Goal: Task Accomplishment & Management: Complete application form

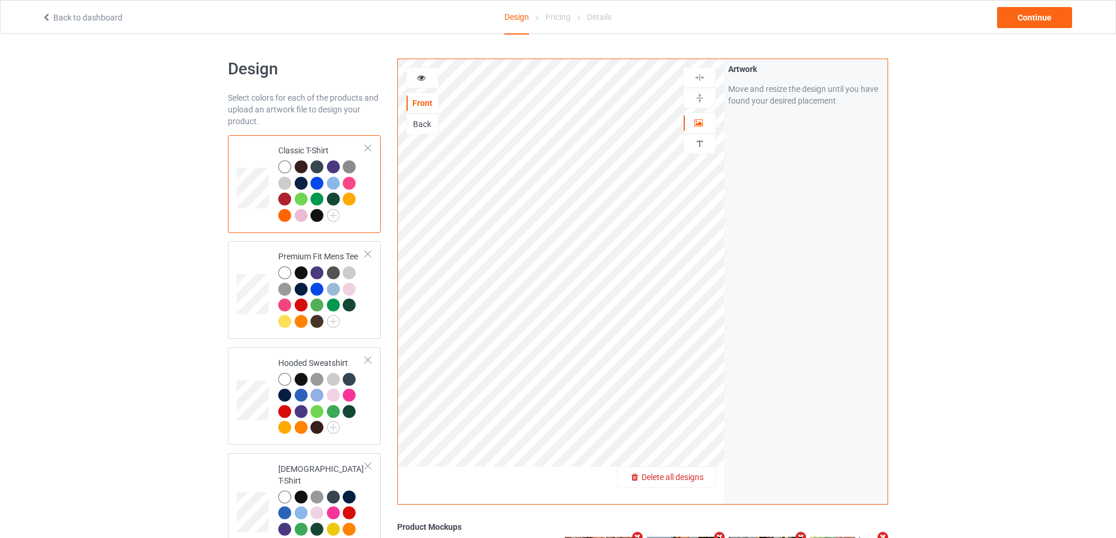
click at [710, 481] on div "Delete all designs" at bounding box center [666, 478] width 97 height 12
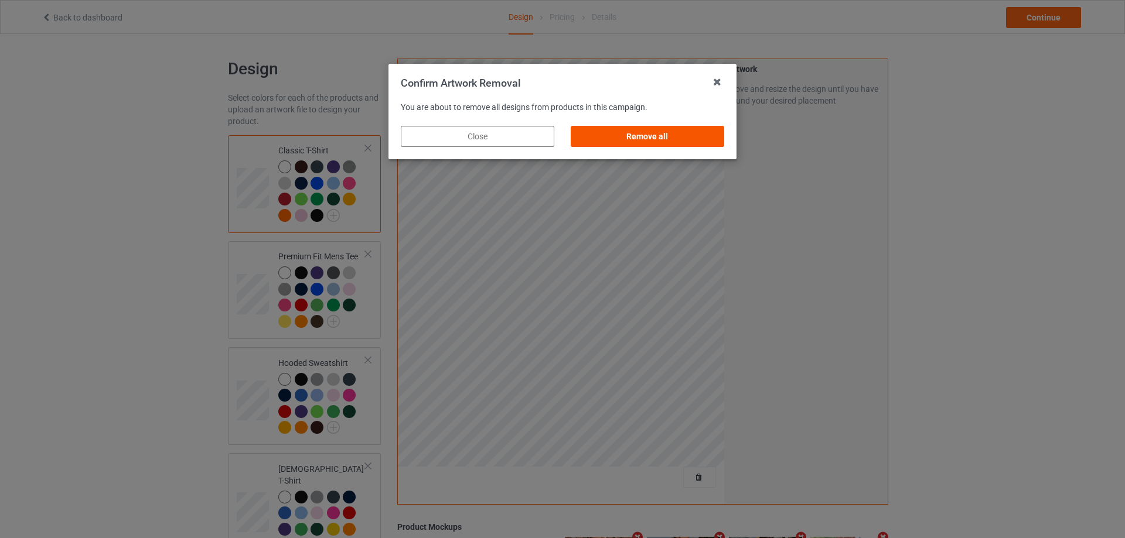
click at [663, 129] on div "Remove all" at bounding box center [647, 136] width 153 height 21
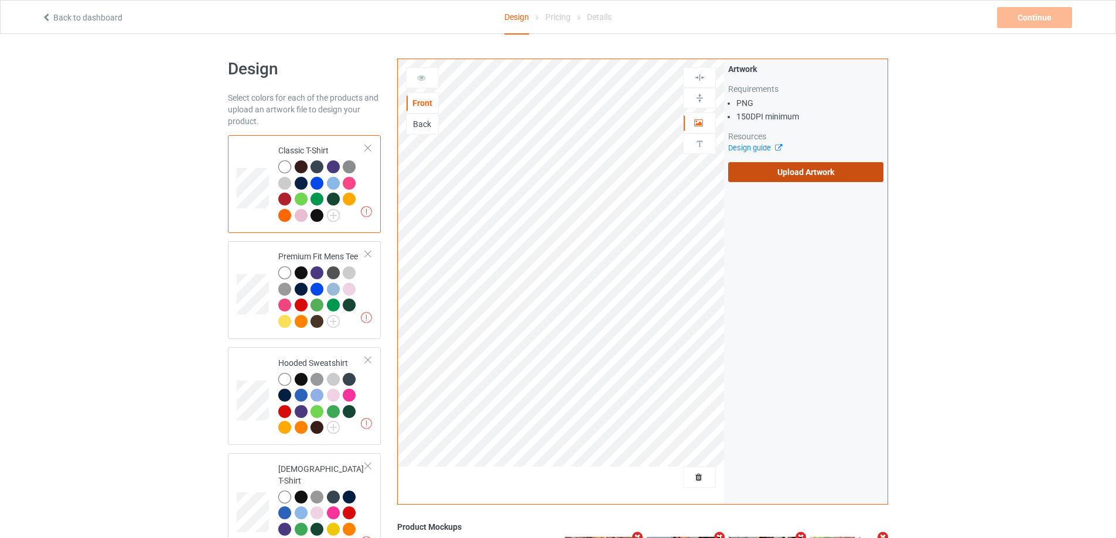
click at [794, 169] on label "Upload Artwork" at bounding box center [805, 172] width 155 height 20
click at [0, 0] on input "Upload Artwork" at bounding box center [0, 0] width 0 height 0
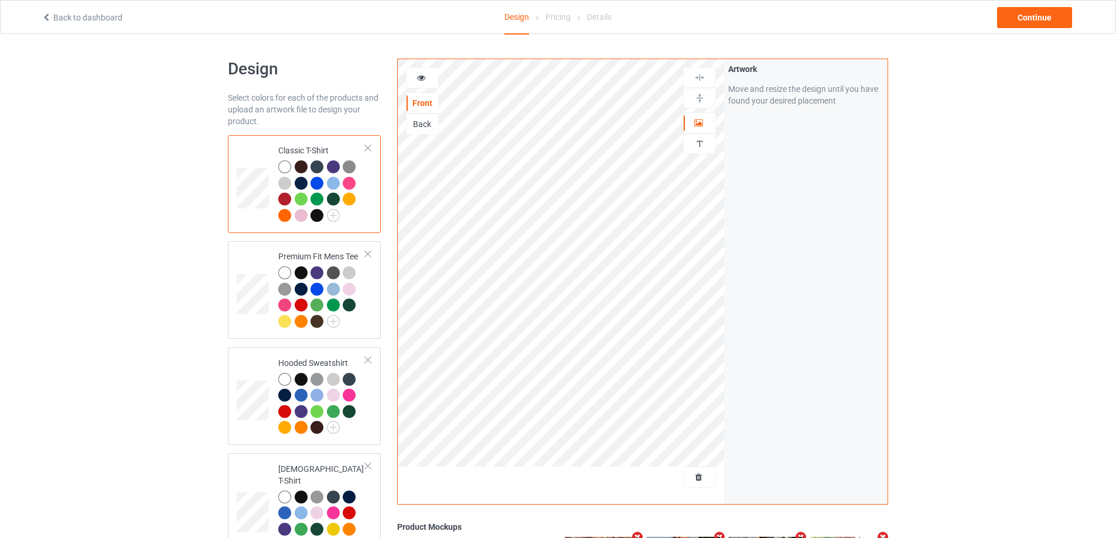
click at [1009, 5] on div "Back to dashboard Design Pricing Details Continue" at bounding box center [557, 17] width 1049 height 33
click at [1015, 19] on div "Continue" at bounding box center [1034, 17] width 75 height 21
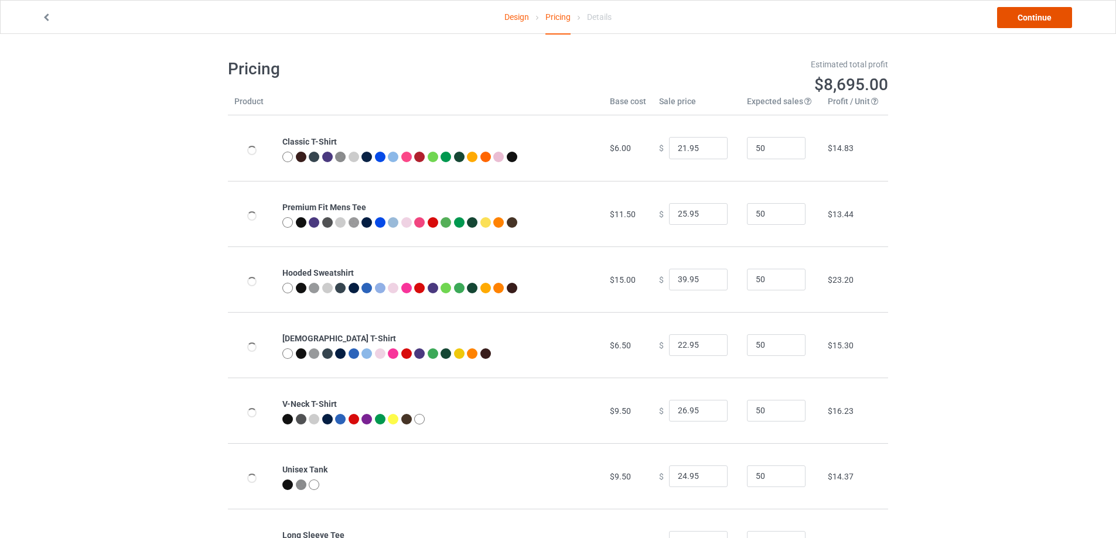
click at [1019, 21] on link "Continue" at bounding box center [1034, 17] width 75 height 21
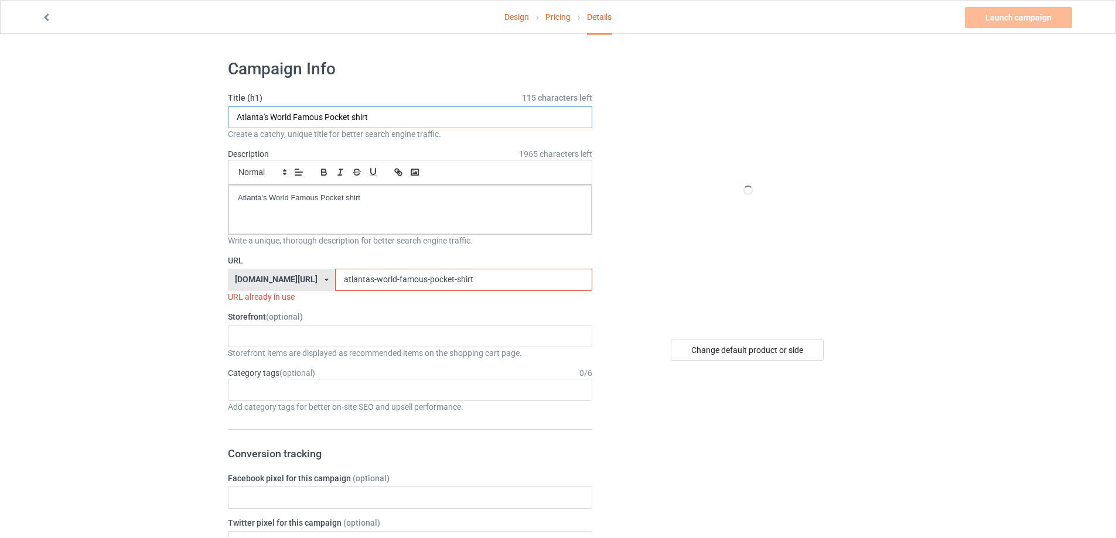
paste input "[US_STATE] Tech The Goalposts Have Left the Building S"
drag, startPoint x: 305, startPoint y: 117, endPoint x: 185, endPoint y: 139, distance: 122.1
type input "[US_STATE] Tech The Goalposts Have Left the Building Shirt"
drag, startPoint x: 431, startPoint y: 200, endPoint x: 100, endPoint y: 189, distance: 331.1
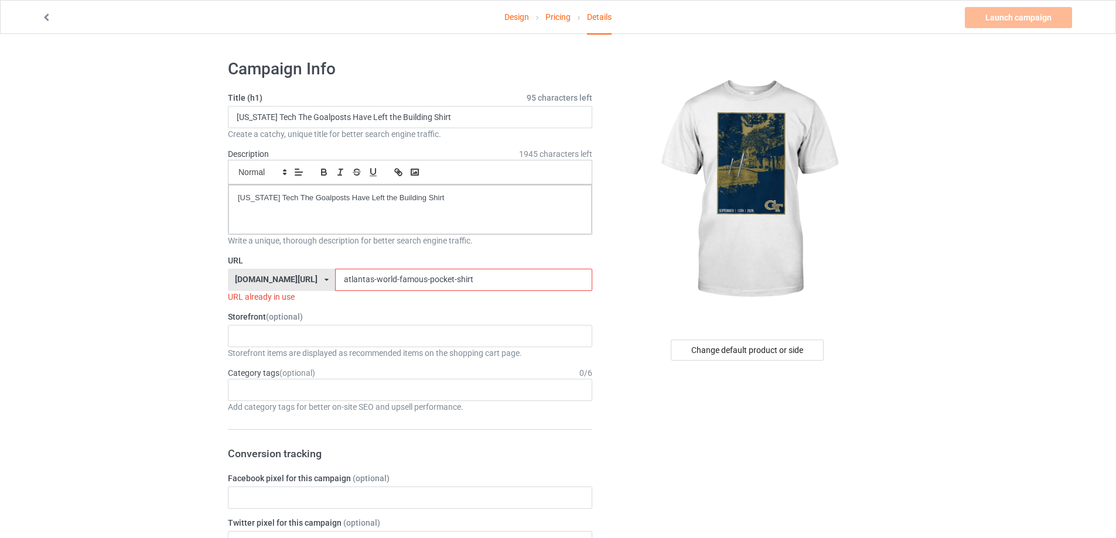
drag, startPoint x: 440, startPoint y: 281, endPoint x: 571, endPoint y: 292, distance: 131.1
paste input "[US_STATE]-tech-the-goalposts-have-left-the-building-"
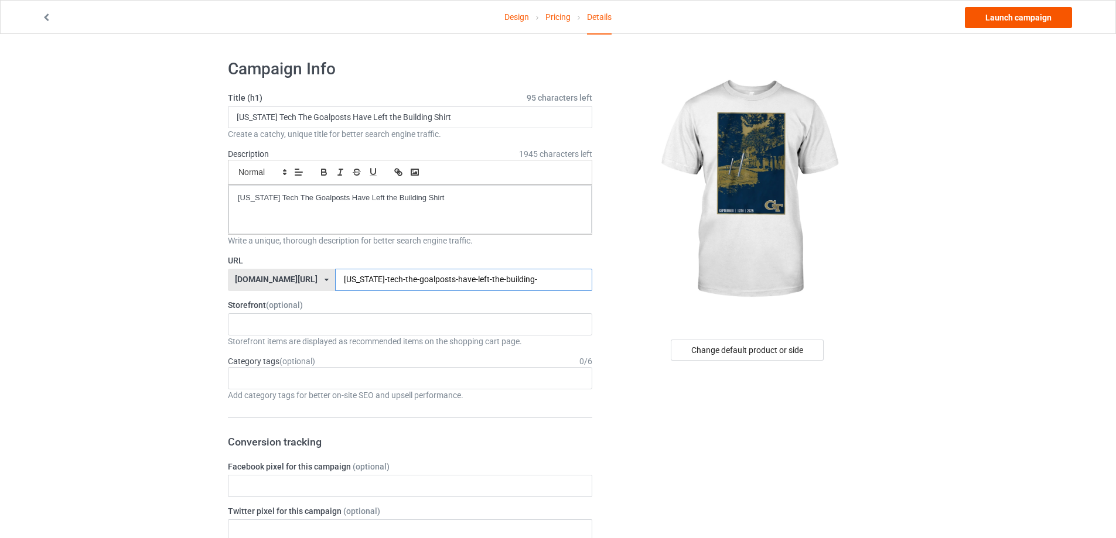
type input "[US_STATE]-tech-the-goalposts-have-left-the-building-"
click at [1005, 13] on link "Launch campaign" at bounding box center [1018, 17] width 107 height 21
